Goal: Feedback & Contribution: Leave review/rating

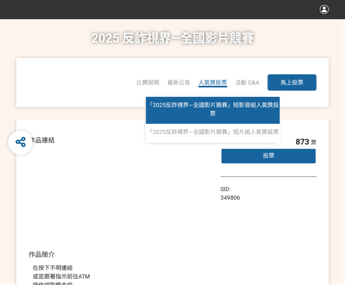
click at [223, 103] on span "「2025反詐視界—全國影片競賽」短影音組人氣獎投票" at bounding box center [213, 109] width 132 height 15
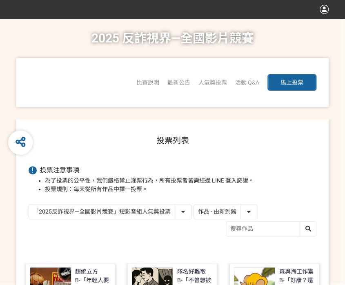
click at [220, 212] on select "作品 - 由新到舊 作品 - 由舊到新 票數 - 由多到少 票數 - 由少到多" at bounding box center [225, 211] width 63 height 14
select select "vote"
click at [194, 204] on select "作品 - 由新到舊 作品 - 由舊到新 票數 - 由多到少 票數 - 由少到多" at bounding box center [225, 211] width 63 height 14
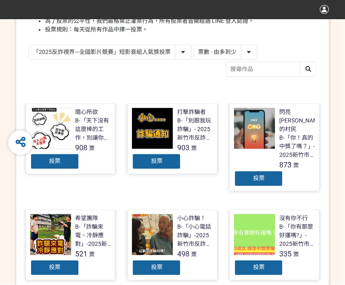
scroll to position [163, 0]
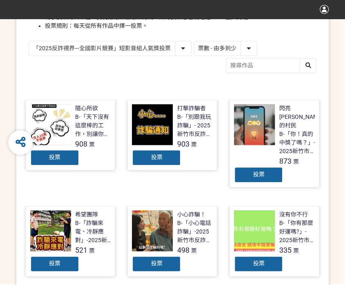
click at [152, 155] on span "投票" at bounding box center [155, 157] width 11 height 7
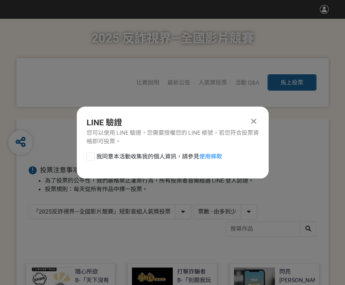
click at [91, 155] on div at bounding box center [90, 156] width 8 height 8
checkbox input "true"
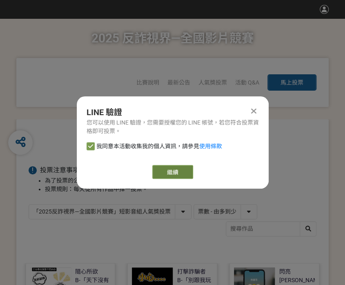
click at [172, 172] on link "繼續" at bounding box center [172, 172] width 41 height 14
